Goal: Find specific page/section

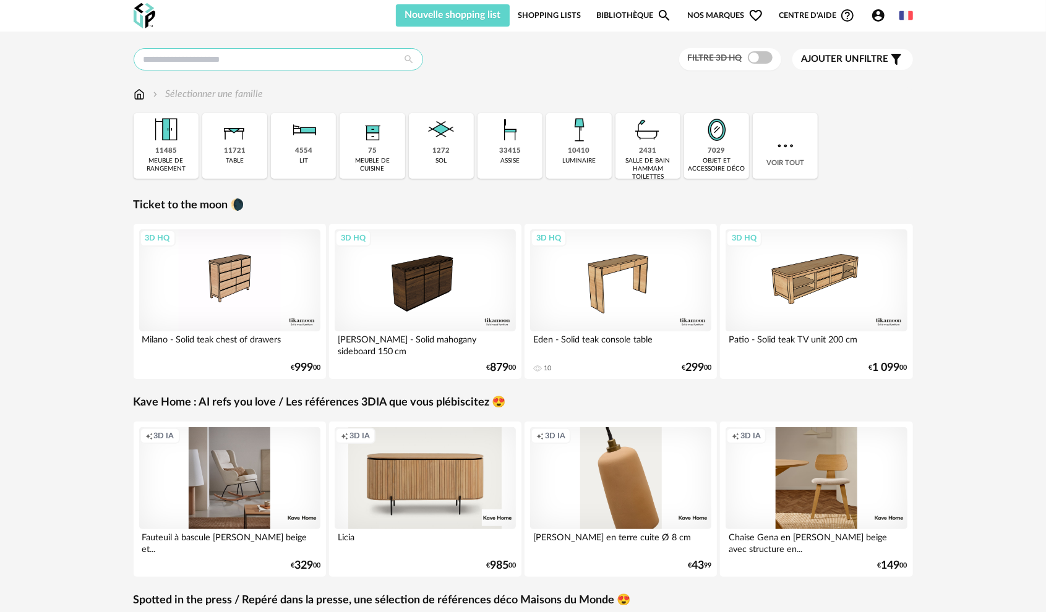
click at [283, 62] on input "text" at bounding box center [278, 59] width 289 height 22
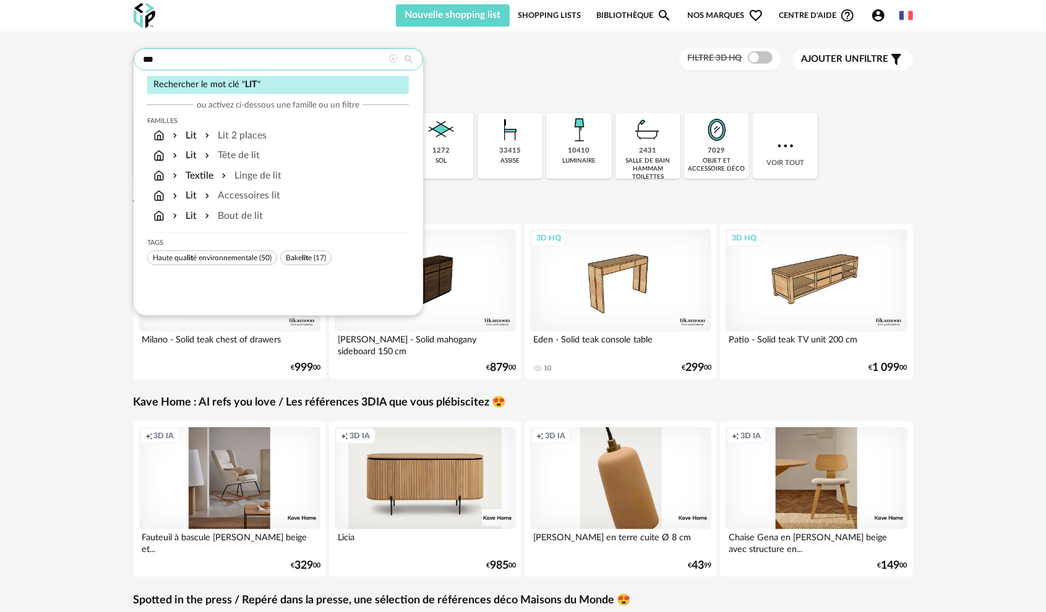
type input "***"
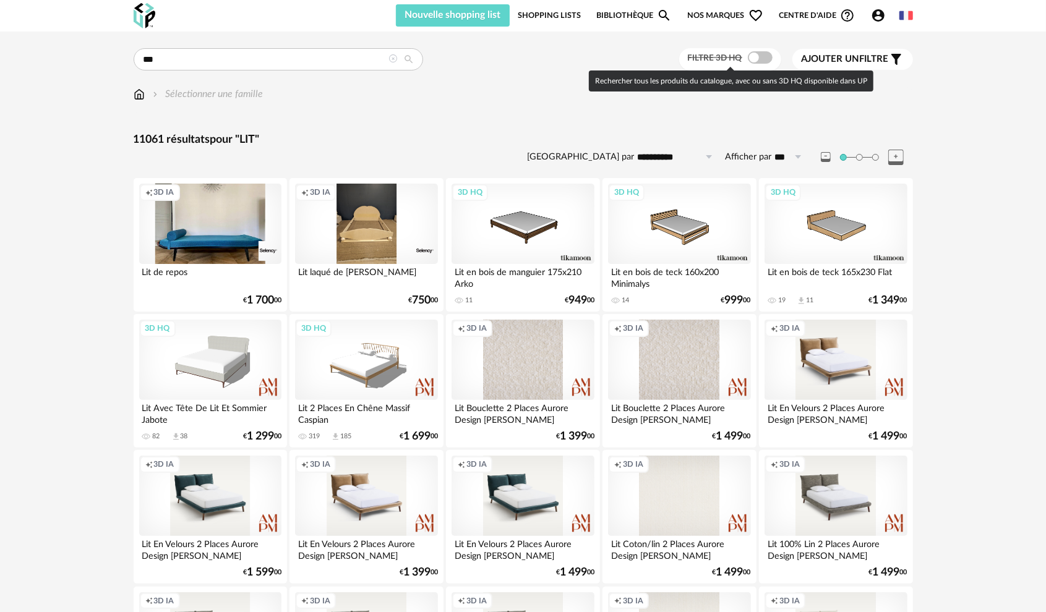
click at [755, 57] on span at bounding box center [760, 57] width 25 height 12
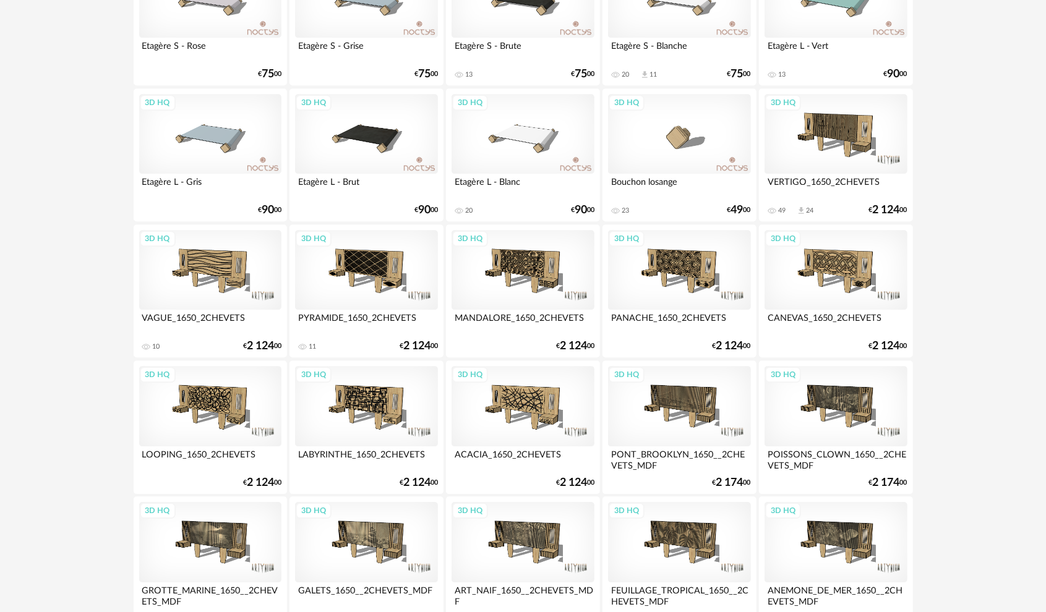
scroll to position [2369, 0]
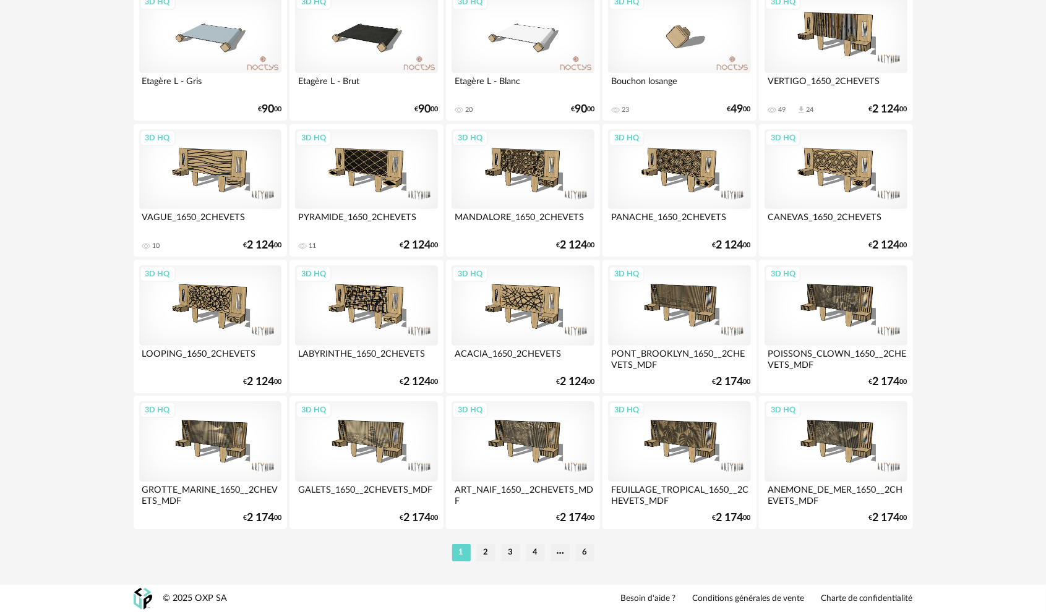
click at [487, 551] on li "2" at bounding box center [486, 552] width 19 height 17
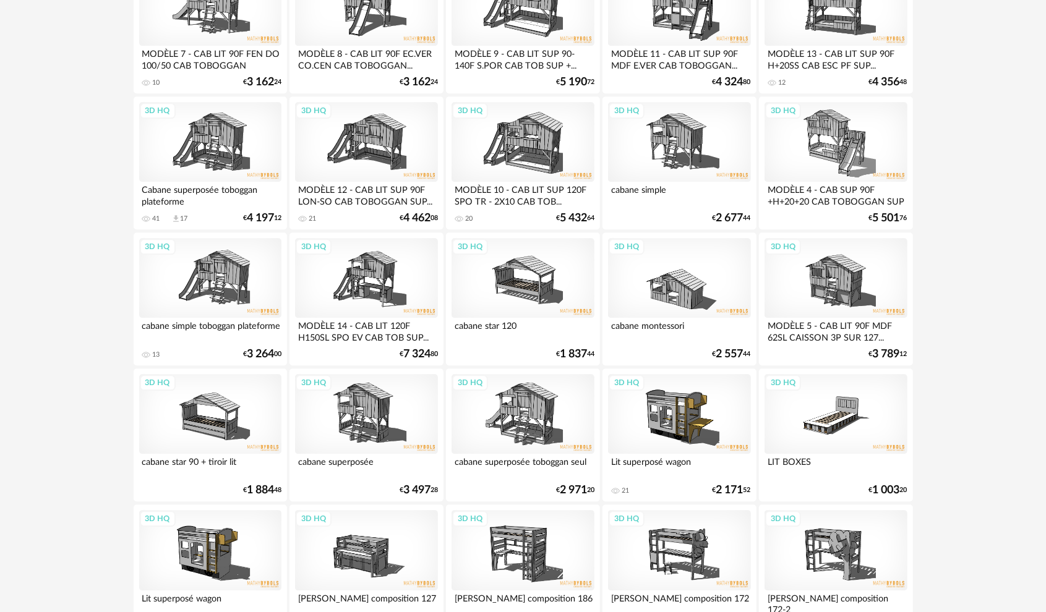
scroll to position [2369, 0]
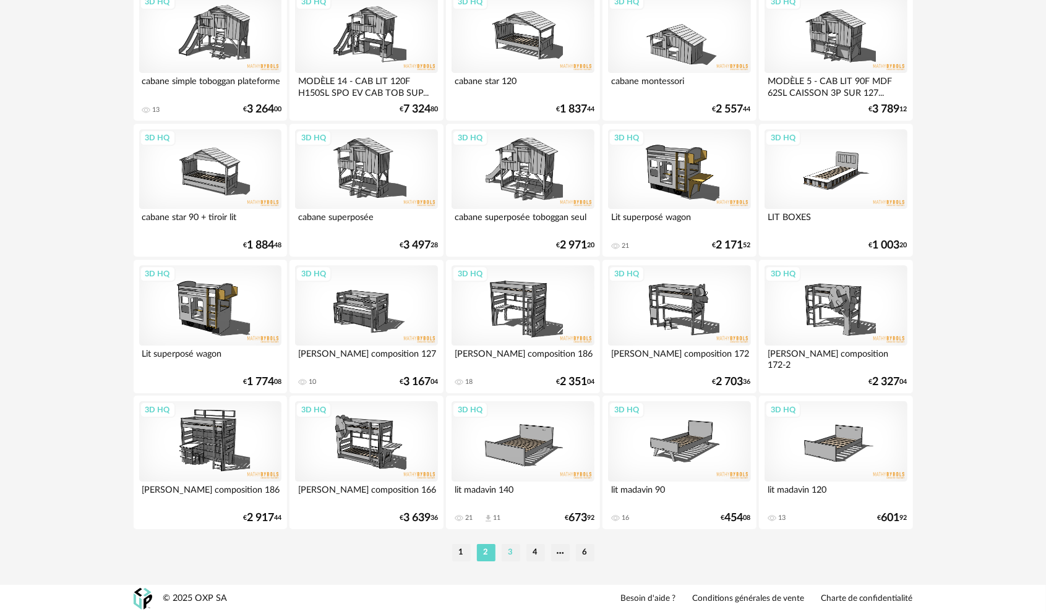
click at [508, 550] on li "3" at bounding box center [511, 552] width 19 height 17
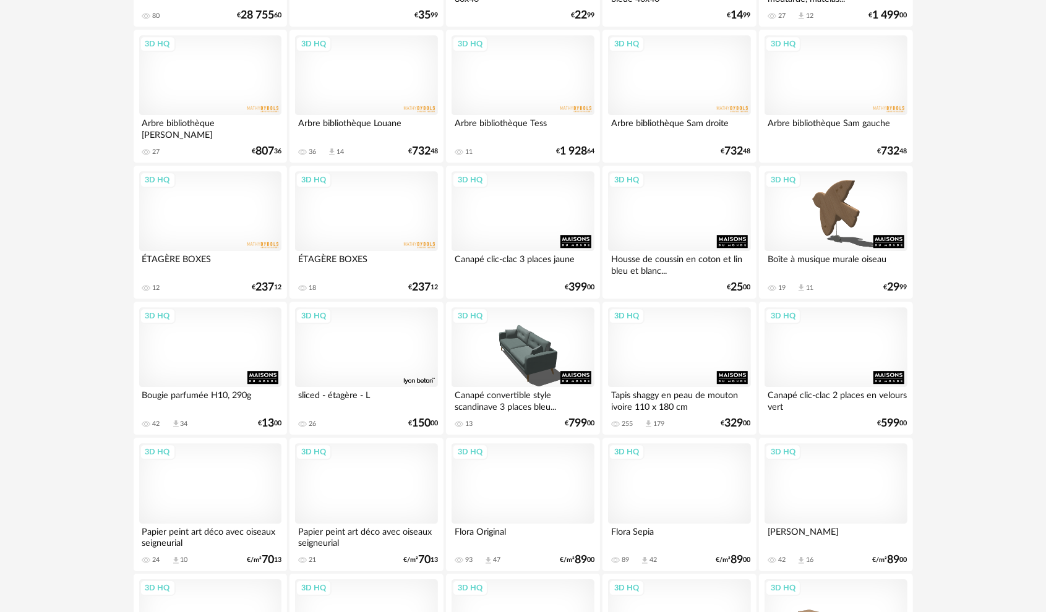
scroll to position [2369, 0]
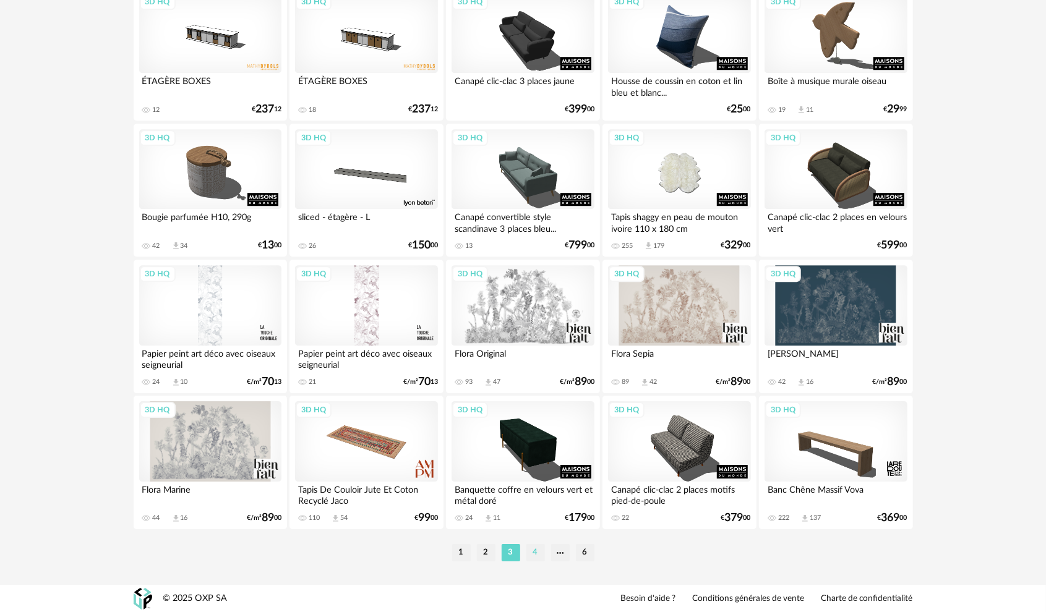
click at [537, 555] on li "4" at bounding box center [535, 552] width 19 height 17
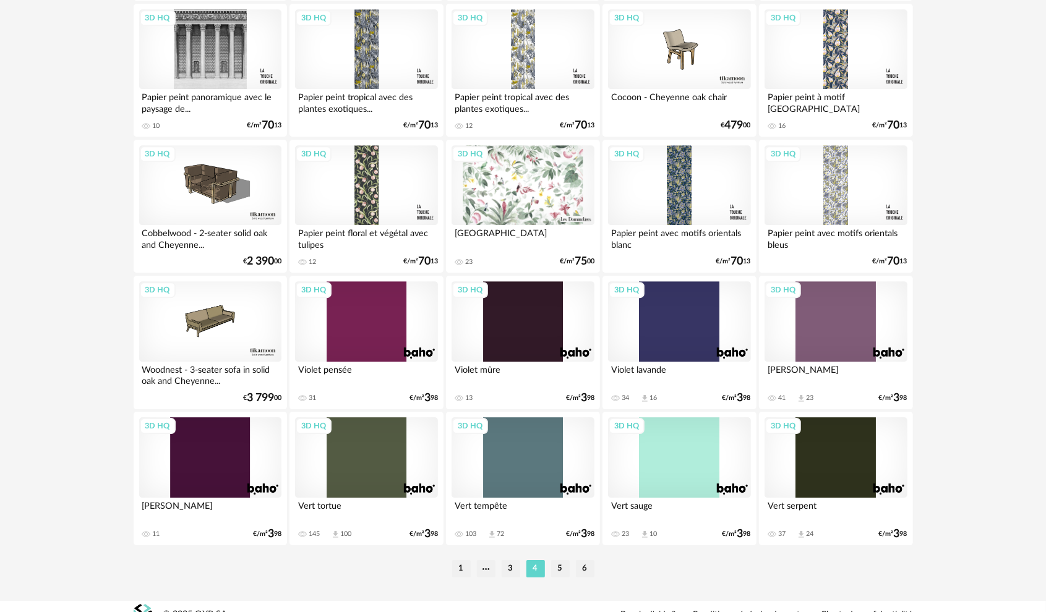
scroll to position [2369, 0]
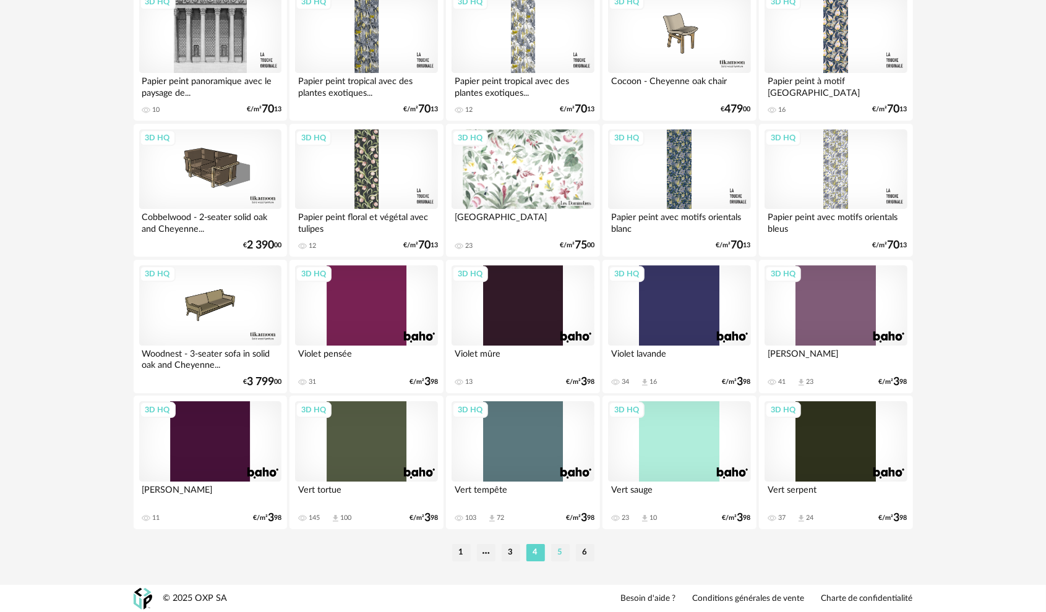
click at [561, 552] on li "5" at bounding box center [560, 552] width 19 height 17
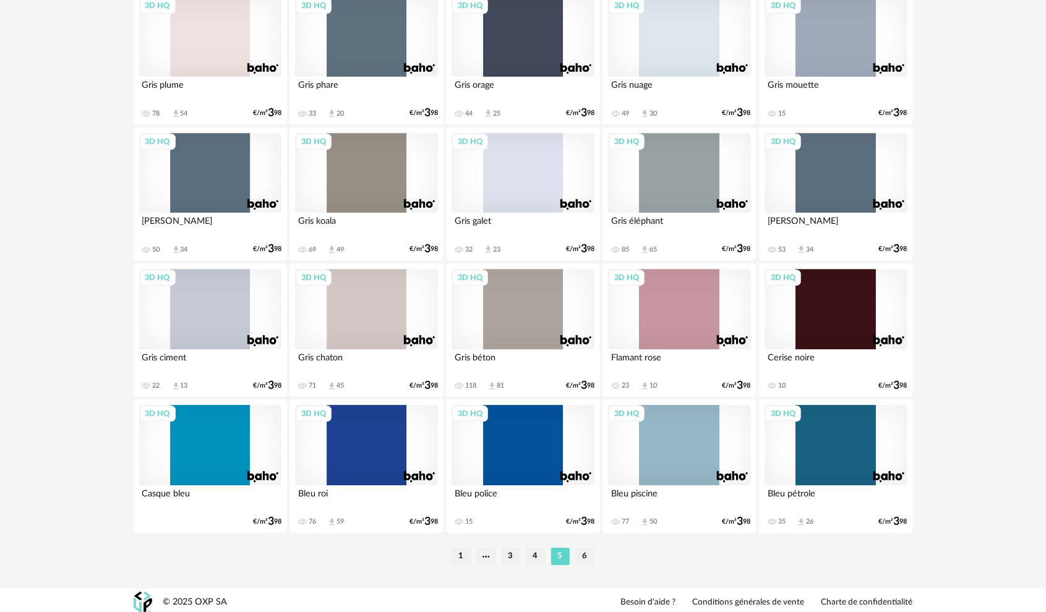
scroll to position [2369, 0]
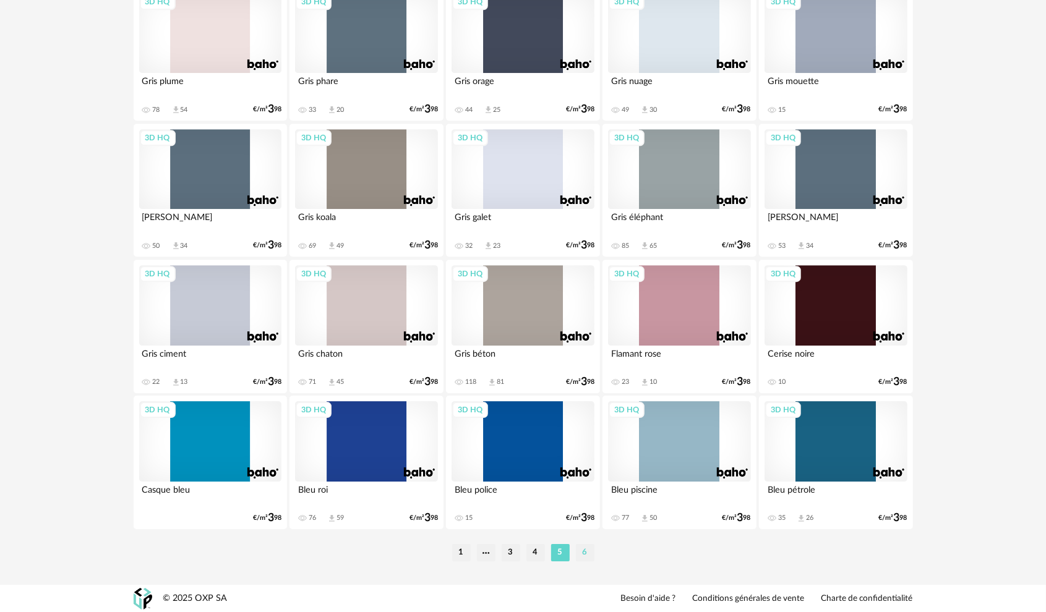
click at [589, 552] on li "6" at bounding box center [585, 552] width 19 height 17
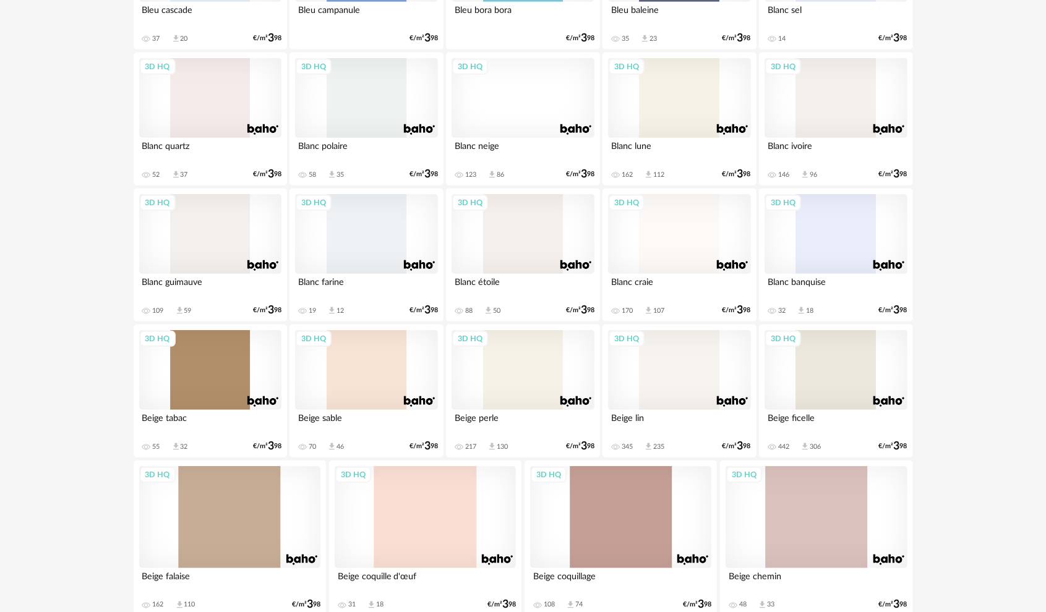
scroll to position [622, 0]
